Goal: Task Accomplishment & Management: Complete application form

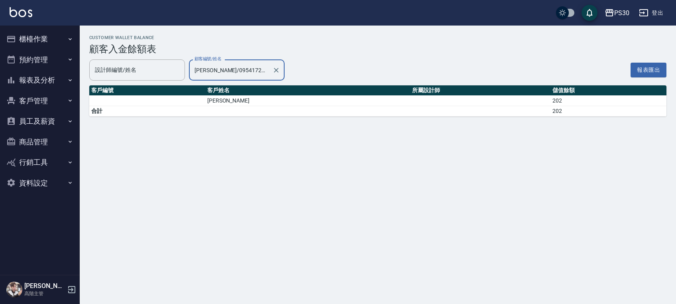
type input "[PERSON_NAME]/0954172221"
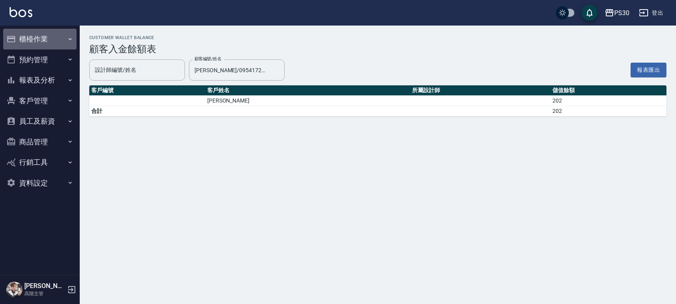
click at [16, 39] on button "櫃檯作業" at bounding box center [39, 39] width 73 height 21
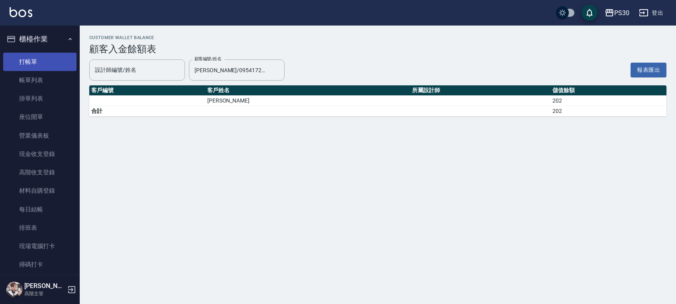
click at [28, 61] on link "打帳單" at bounding box center [39, 62] width 73 height 18
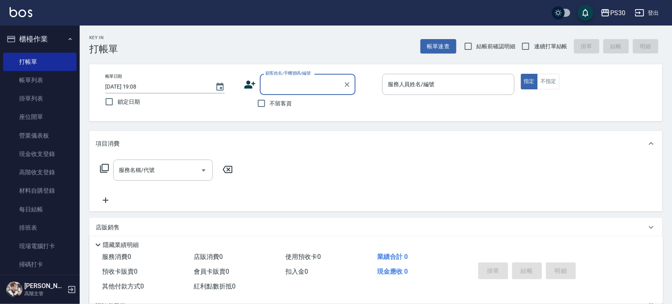
click at [141, 94] on label "鎖定日期" at bounding box center [166, 101] width 130 height 17
click at [118, 94] on input "鎖定日期" at bounding box center [109, 101] width 17 height 17
checkbox input "true"
click at [278, 107] on span "不留客資" at bounding box center [281, 103] width 22 height 8
click at [270, 107] on input "不留客資" at bounding box center [261, 103] width 17 height 17
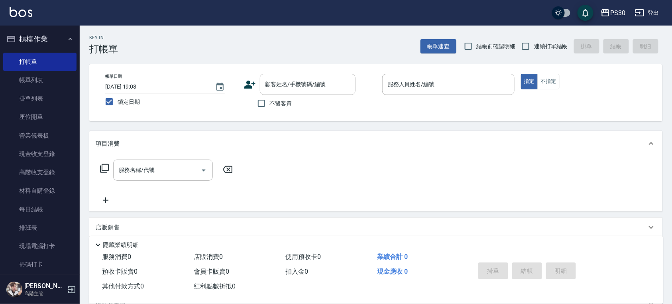
checkbox input "true"
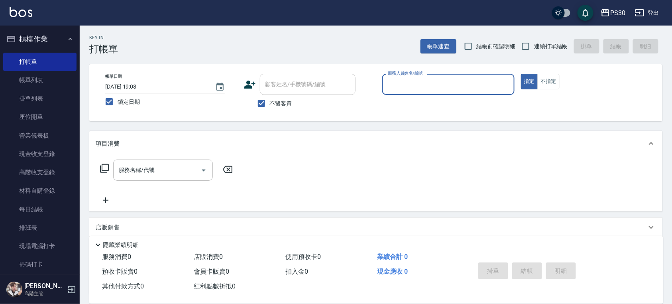
click at [547, 41] on label "連續打單結帳" at bounding box center [543, 46] width 50 height 17
click at [534, 41] on input "連續打單結帳" at bounding box center [526, 46] width 17 height 17
checkbox input "true"
click at [443, 93] on div "服務人員姓名/編號" at bounding box center [448, 84] width 132 height 21
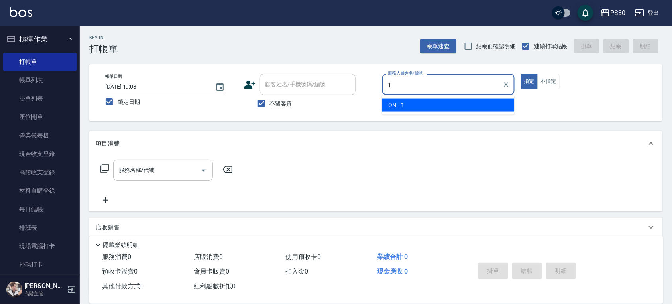
type input "ONE-1"
type button "true"
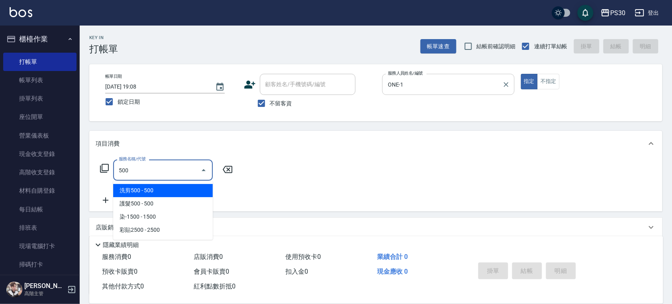
type input "洗剪500(500)"
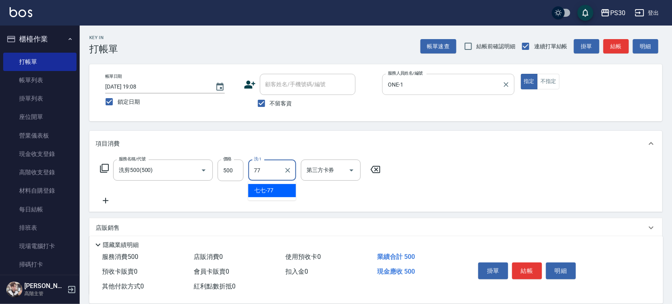
type input "七七-77"
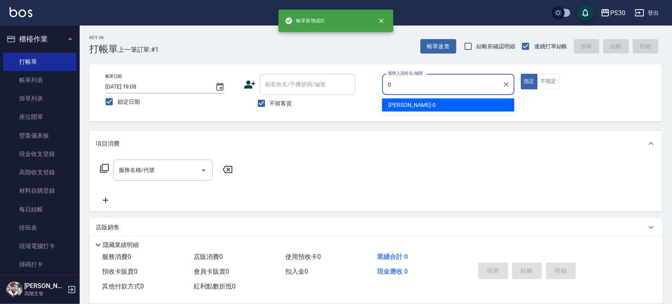
type input "[PERSON_NAME]-0"
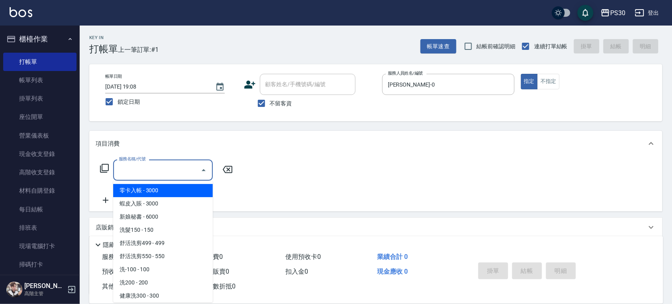
click at [124, 173] on input "服務名稱/代號" at bounding box center [157, 170] width 81 height 14
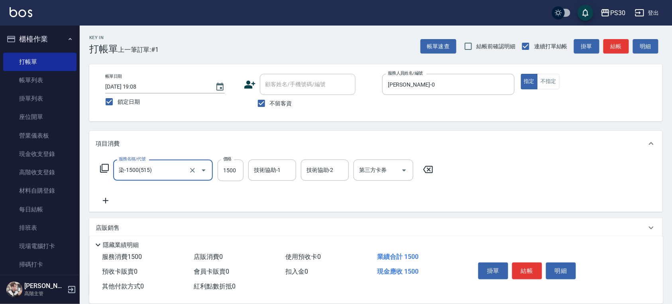
type input "染-1500(515)"
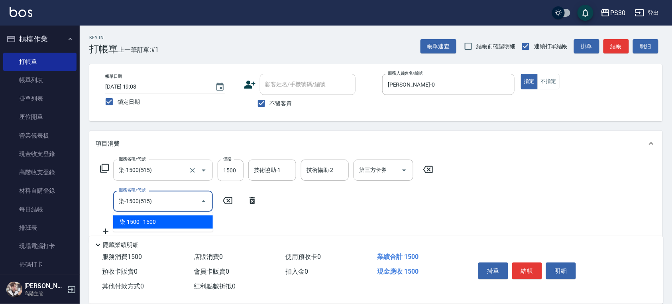
type input "染-1500(515)"
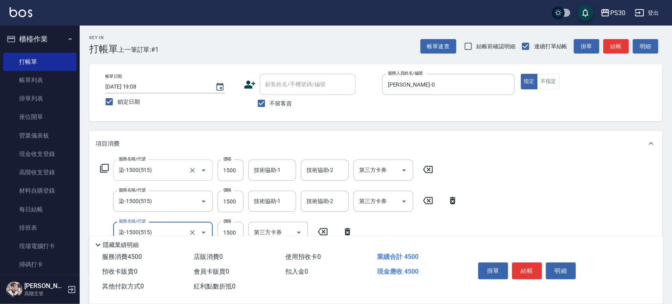
type input "染-1500(515)"
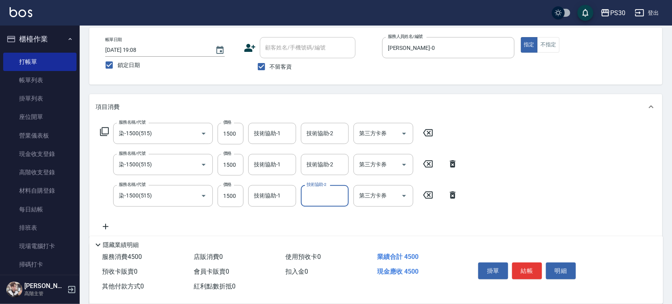
scroll to position [53, 0]
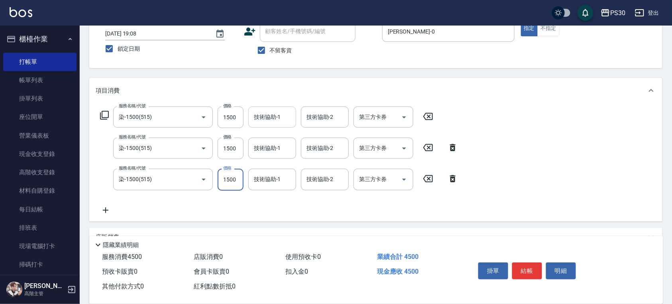
drag, startPoint x: 226, startPoint y: 115, endPoint x: 274, endPoint y: 116, distance: 47.9
click at [268, 116] on div "服務名稱/代號 染-1500(515) 服務名稱/代號 價格 1500 價格 技術協助-1 技術協助-1 技術協助-2 技術協助-2 第三方卡券 第三方卡券" at bounding box center [267, 117] width 343 height 22
click at [240, 115] on input "1500" at bounding box center [231, 117] width 26 height 22
type input "1750"
click at [235, 147] on input "1500" at bounding box center [231, 149] width 26 height 22
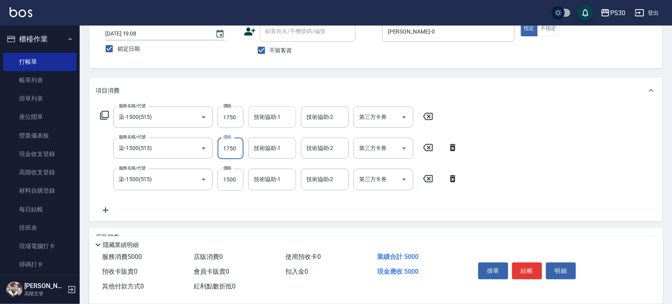
type input "1750"
click at [275, 120] on input "技術協助-1" at bounding box center [272, 117] width 41 height 14
type input "[PERSON_NAME]-33"
click at [271, 149] on div "技術協助-1 技術協助-1" at bounding box center [272, 148] width 48 height 21
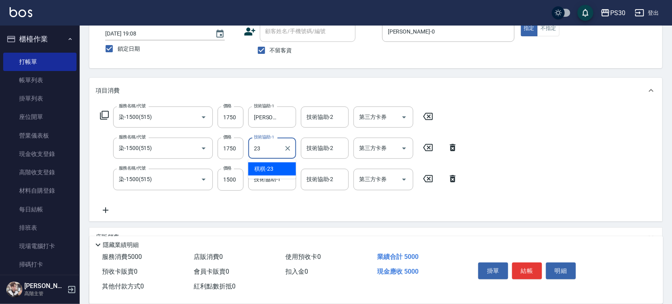
type input "稘稘-23"
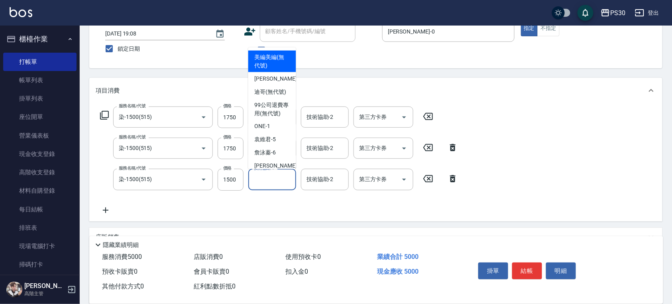
click at [273, 172] on div "技術協助-1 技術協助-1" at bounding box center [272, 179] width 48 height 21
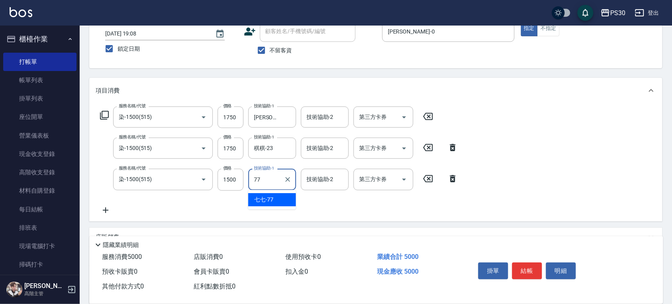
type input "七七-77"
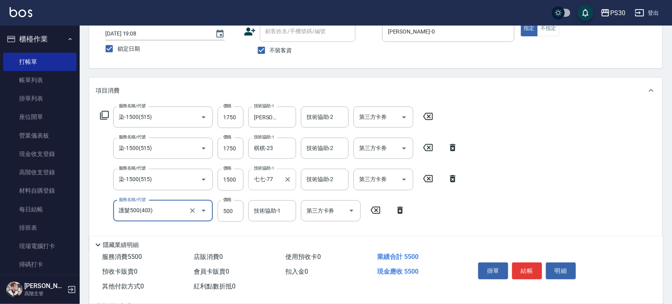
type input "護髮500(403)"
type input "600"
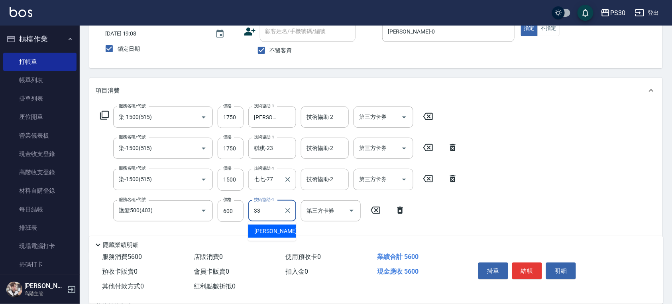
type input "[PERSON_NAME]-33"
type input "護髮500(403)"
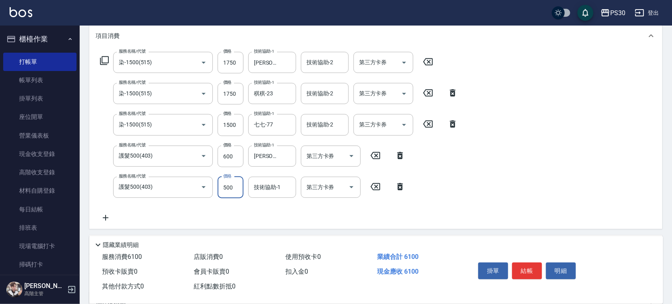
scroll to position [159, 0]
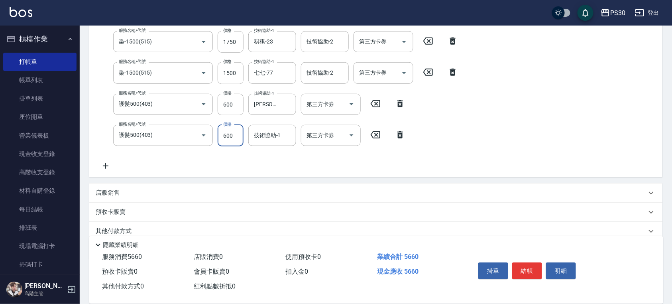
type input "600"
type input "稘稘-23"
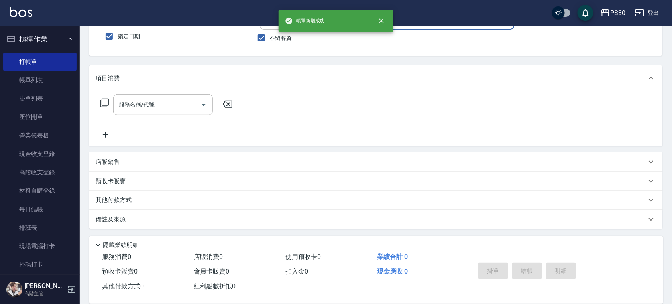
scroll to position [65, 0]
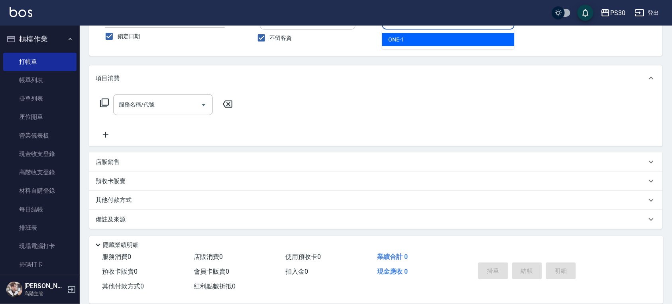
type input "ONE-1"
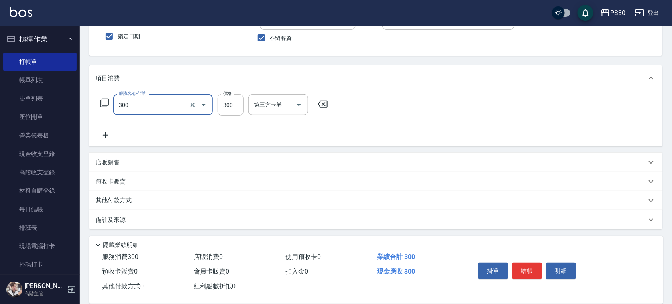
type input "洗剪300(300)"
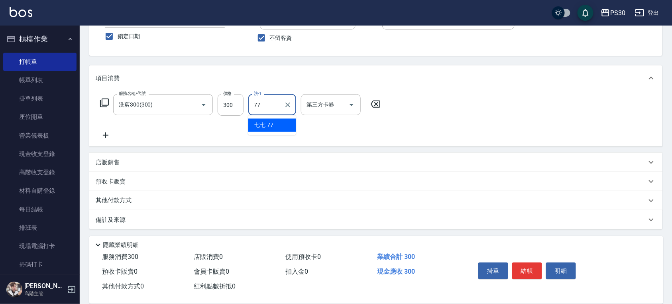
type input "七七-77"
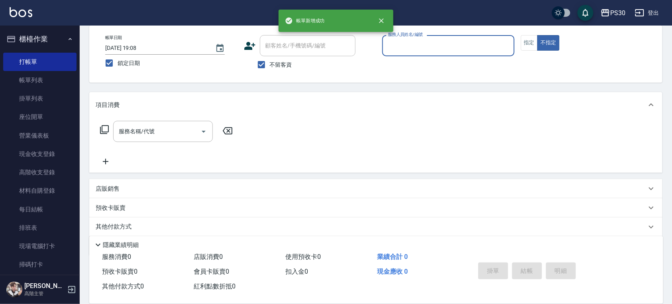
scroll to position [12, 0]
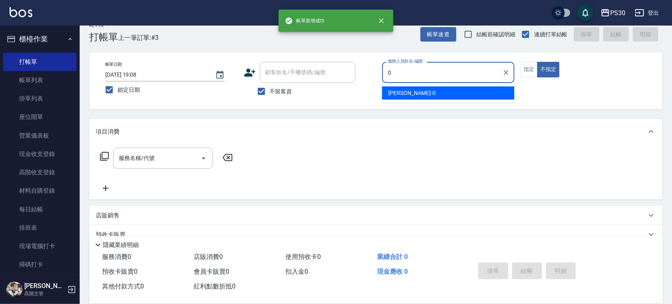
type input "[PERSON_NAME]-0"
type button "false"
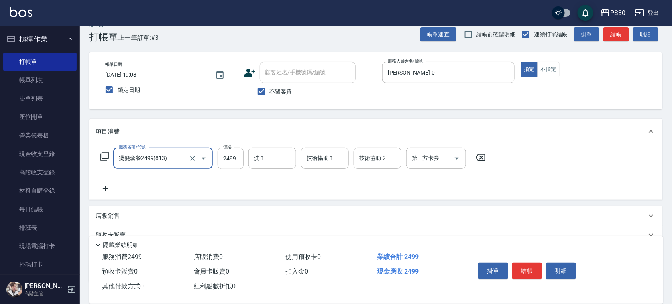
type input "燙髮套餐2499(813)"
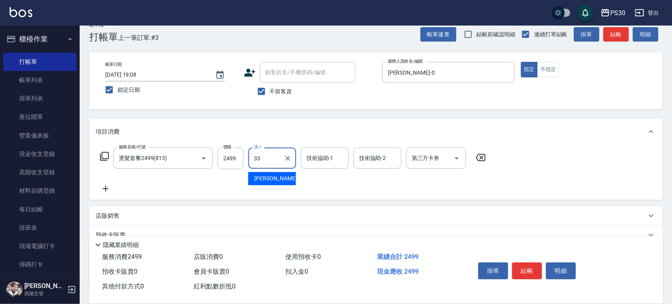
type input "[PERSON_NAME]-33"
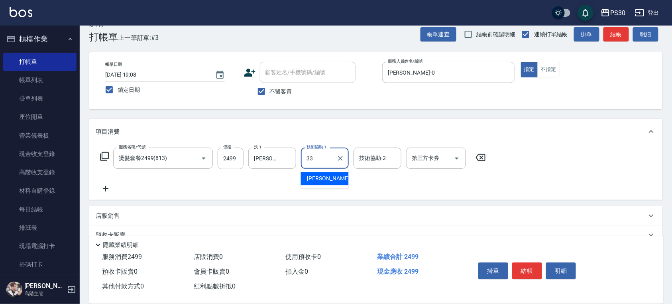
type input "[PERSON_NAME]-33"
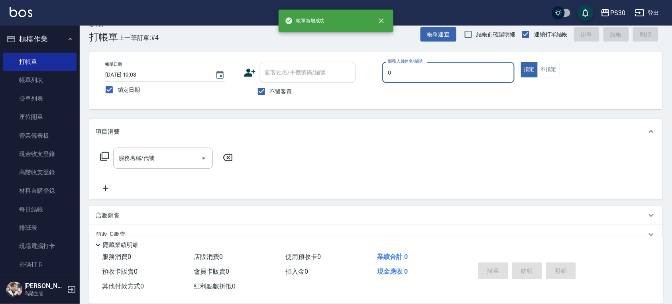
type input "[PERSON_NAME]-0"
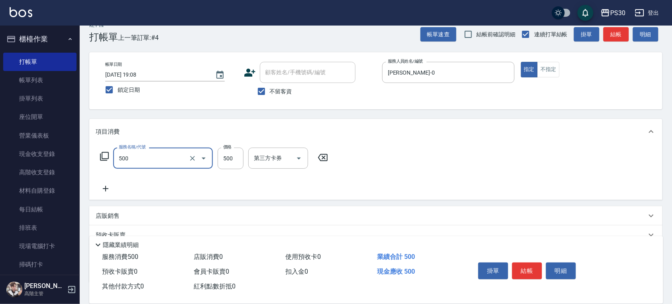
type input "洗剪500(500)"
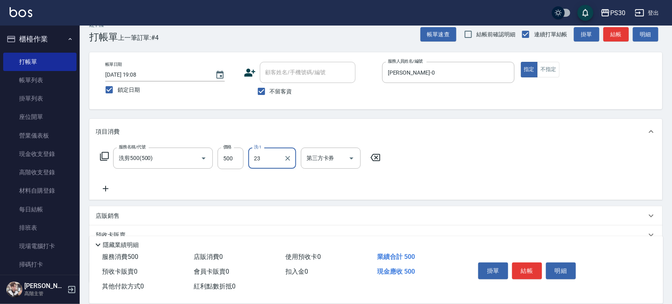
type input "稘稘-23"
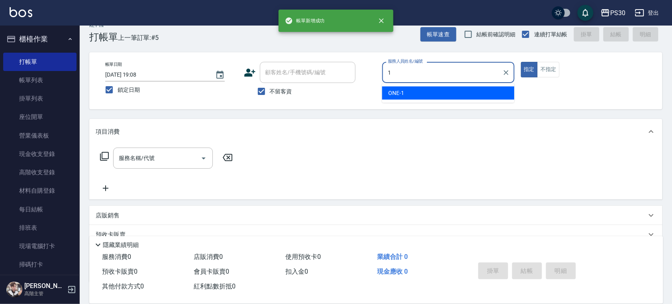
type input "ONE-1"
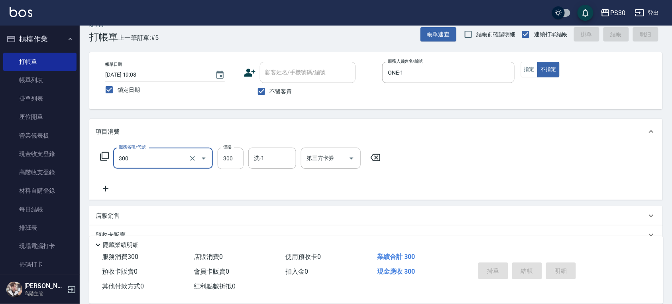
type input "300"
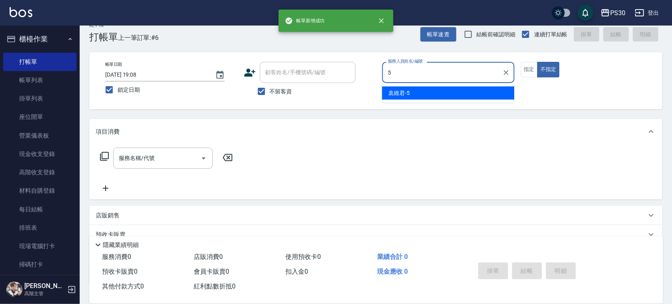
type input "[PERSON_NAME]-5"
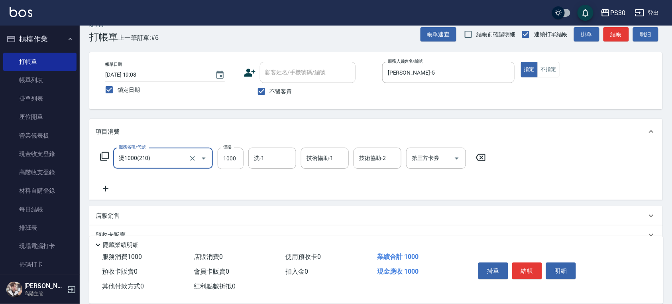
type input "燙1000(210)"
type input "1200"
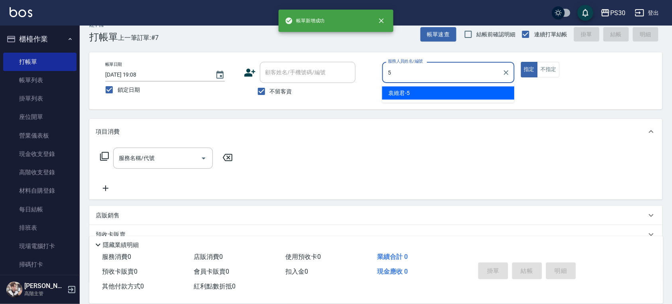
type input "[PERSON_NAME]-5"
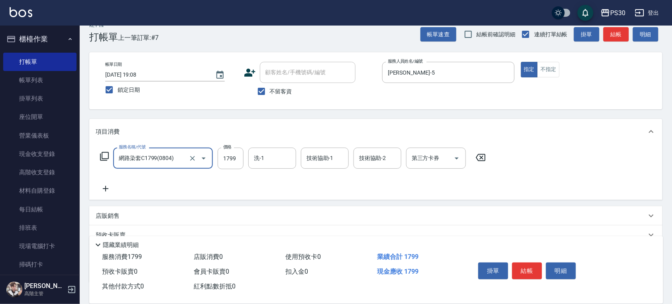
type input "網路染套C1799(0804)"
type input "1699"
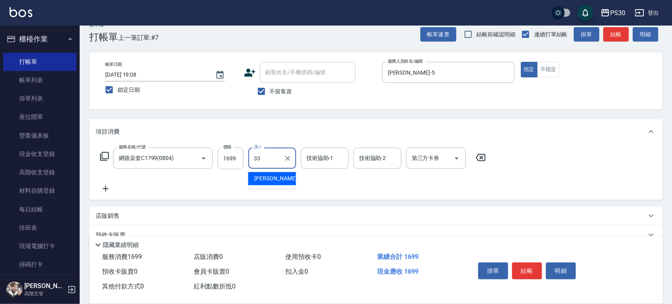
type input "[PERSON_NAME]-33"
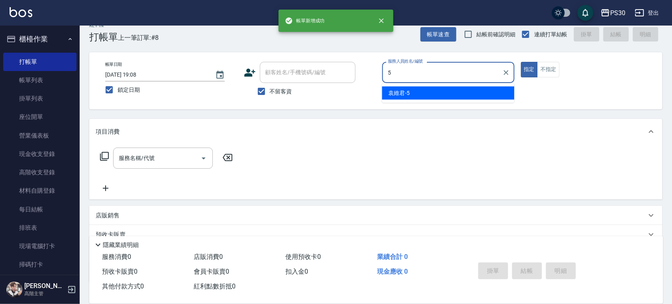
type input "[PERSON_NAME]-5"
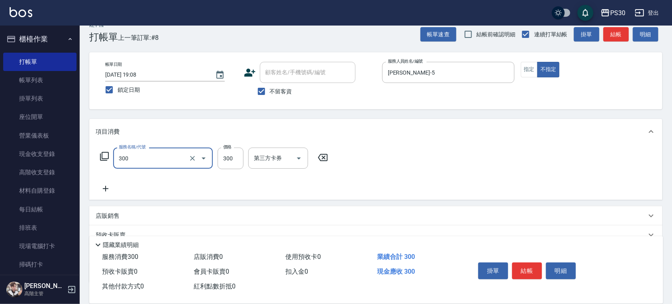
type input "洗剪300(300)"
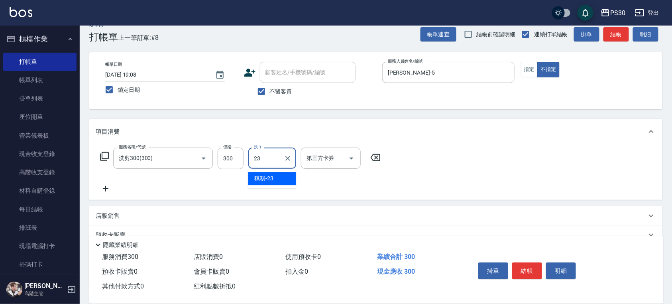
type input "稘稘-23"
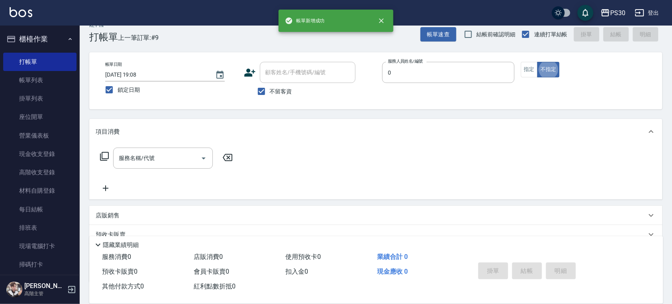
type input "[PERSON_NAME]-0"
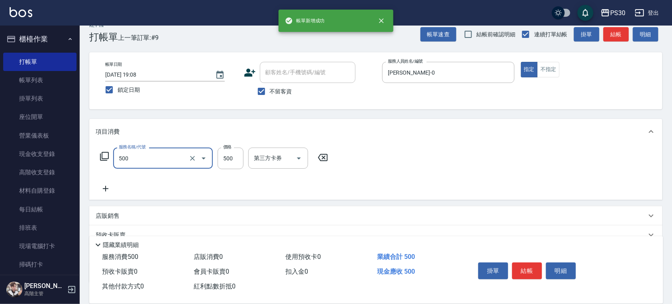
type input "洗剪500(500)"
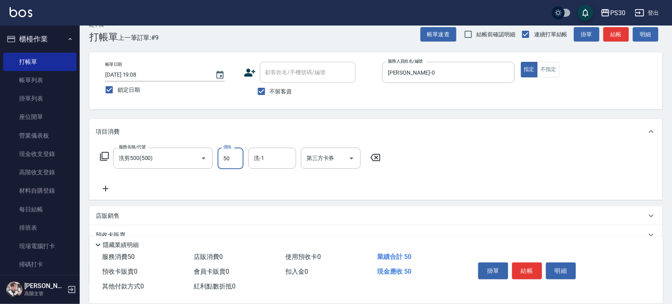
type input "500"
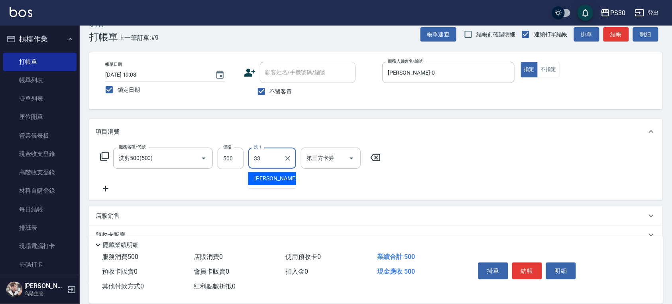
type input "[PERSON_NAME]-33"
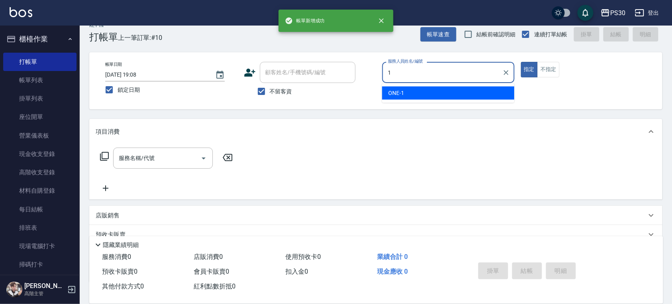
type input "ONE-1"
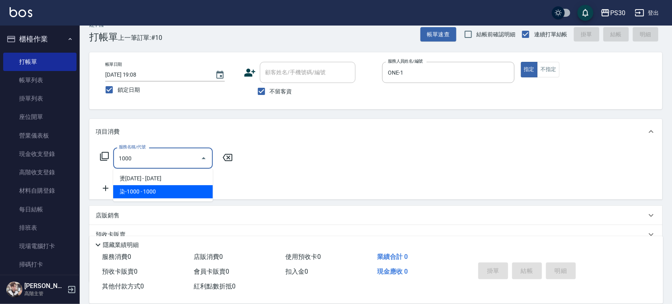
type input "染-1000(510)"
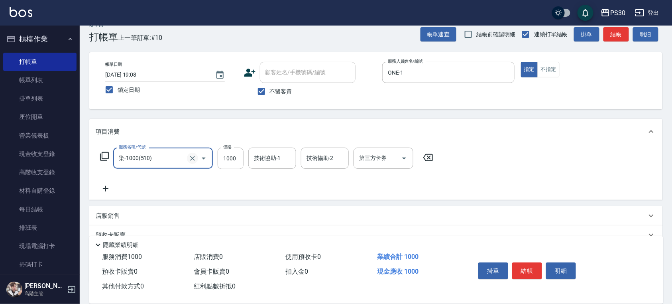
click at [193, 163] on button "Clear" at bounding box center [192, 158] width 11 height 11
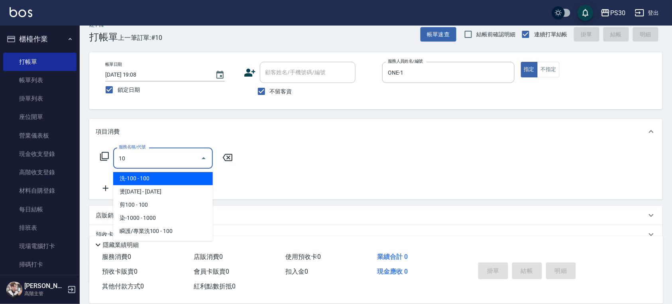
type input "1"
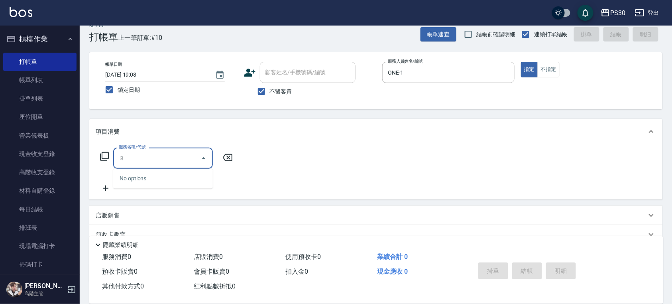
type input "ㄖ"
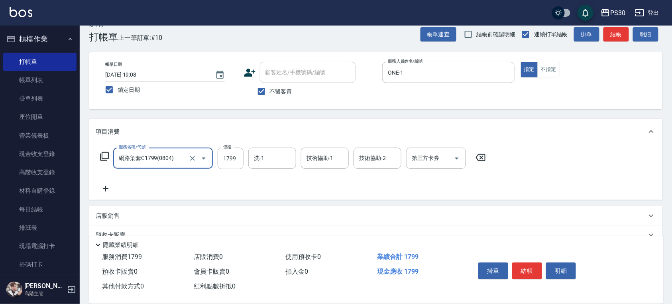
type input "網路染套C1799(0804)"
type input "1000"
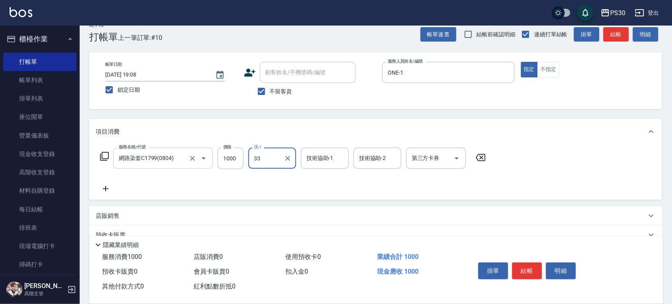
type input "[PERSON_NAME]-33"
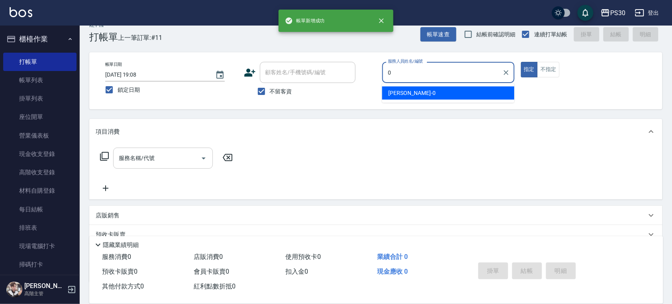
type input "[PERSON_NAME]-0"
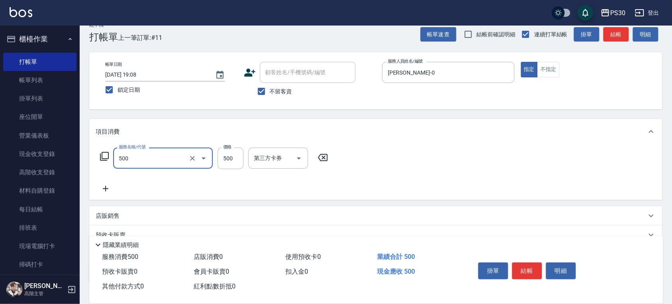
type input "洗剪500(500)"
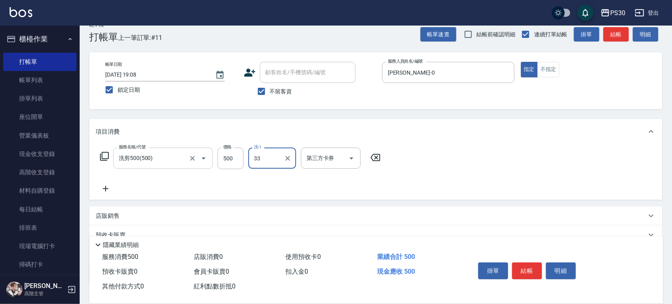
type input "[PERSON_NAME]-33"
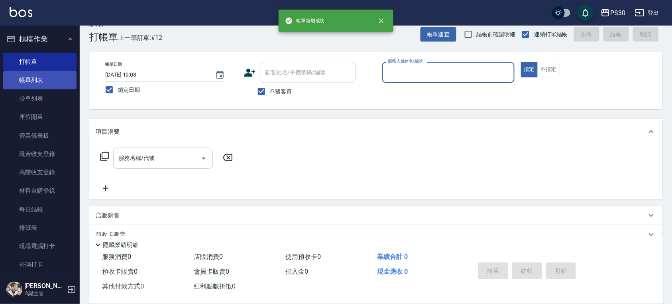
click at [37, 82] on link "帳單列表" at bounding box center [39, 80] width 73 height 18
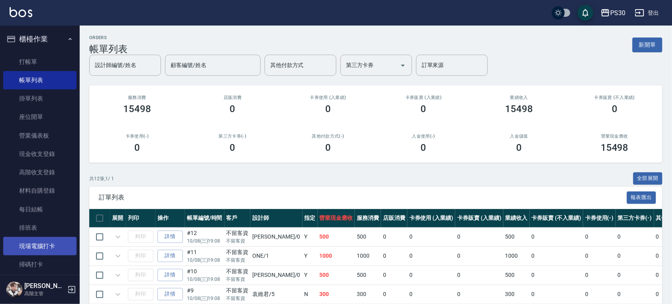
scroll to position [155, 0]
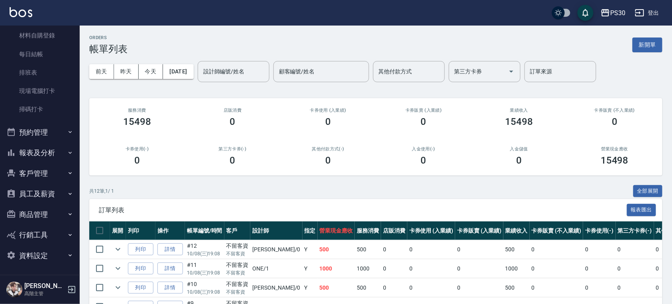
click at [49, 152] on button "報表及分析" at bounding box center [39, 152] width 73 height 21
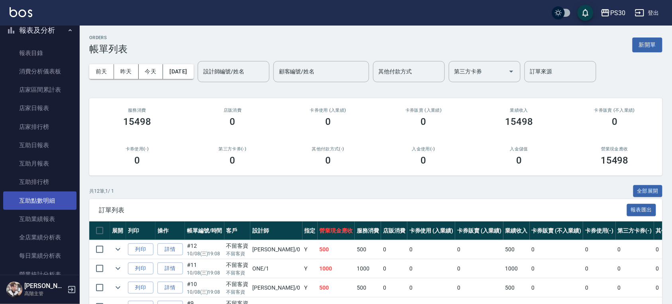
scroll to position [262, 0]
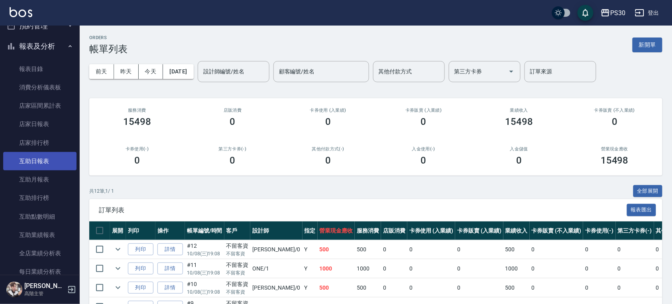
click at [46, 164] on link "互助日報表" at bounding box center [39, 161] width 73 height 18
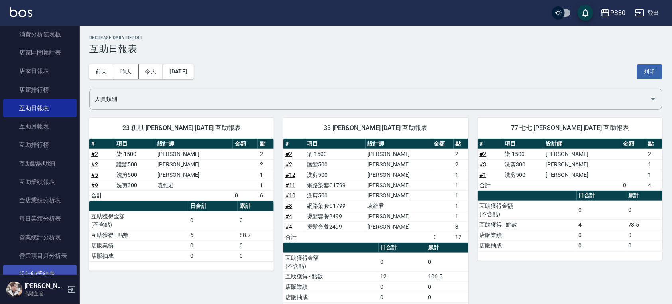
scroll to position [368, 0]
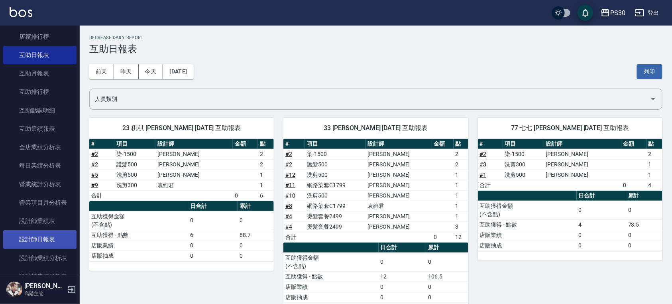
click at [55, 241] on link "設計師日報表" at bounding box center [39, 239] width 73 height 18
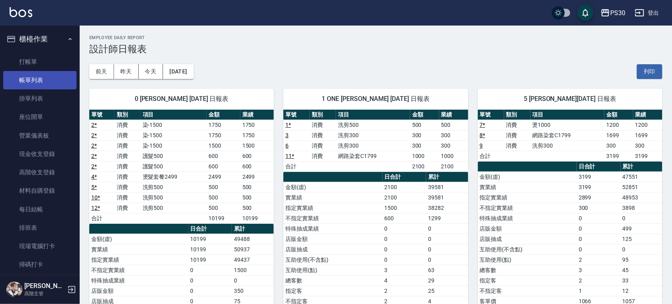
click at [22, 77] on link "帳單列表" at bounding box center [39, 80] width 73 height 18
